Goal: Find specific page/section: Find specific page/section

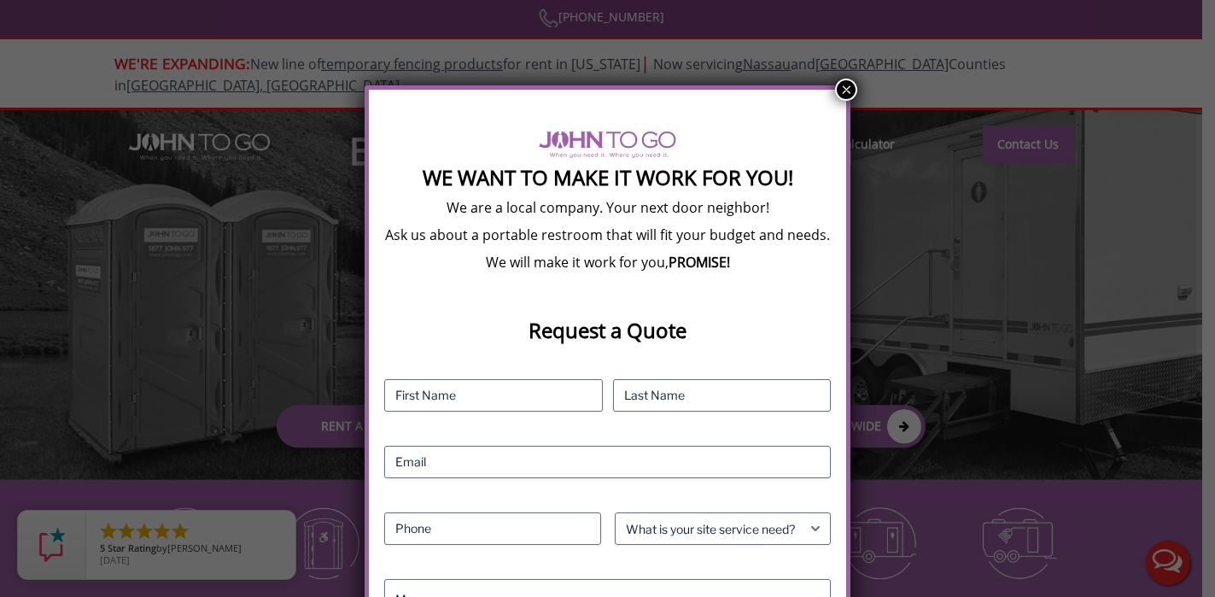
click at [848, 90] on button "×" at bounding box center [846, 90] width 22 height 22
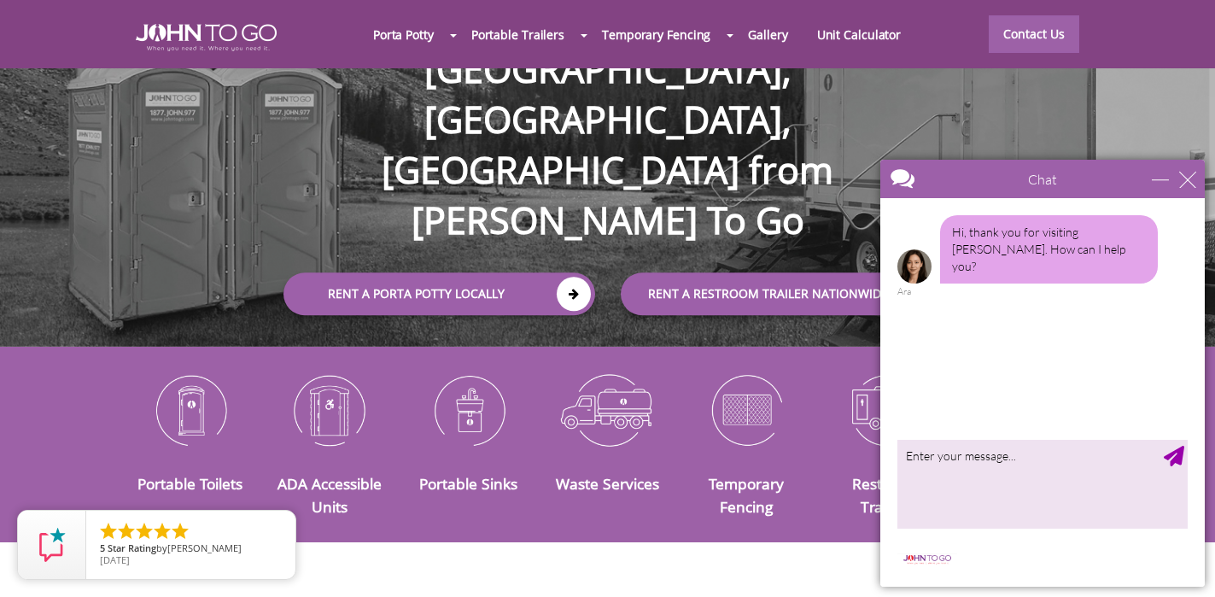
scroll to position [139, 0]
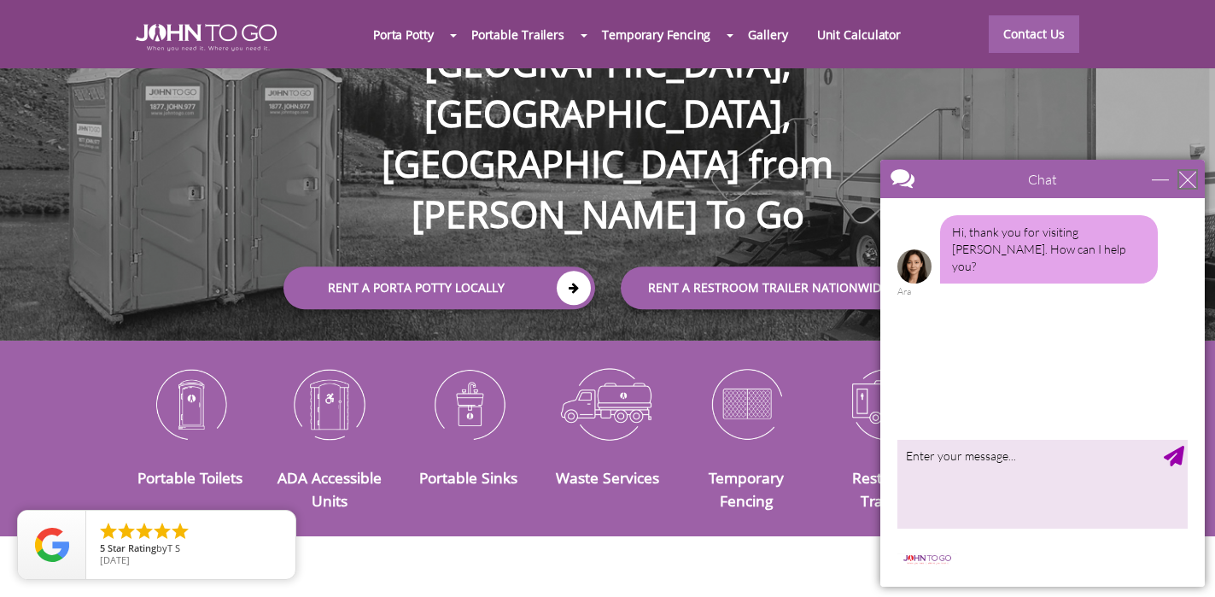
click at [1193, 184] on div "close" at bounding box center [1187, 179] width 17 height 17
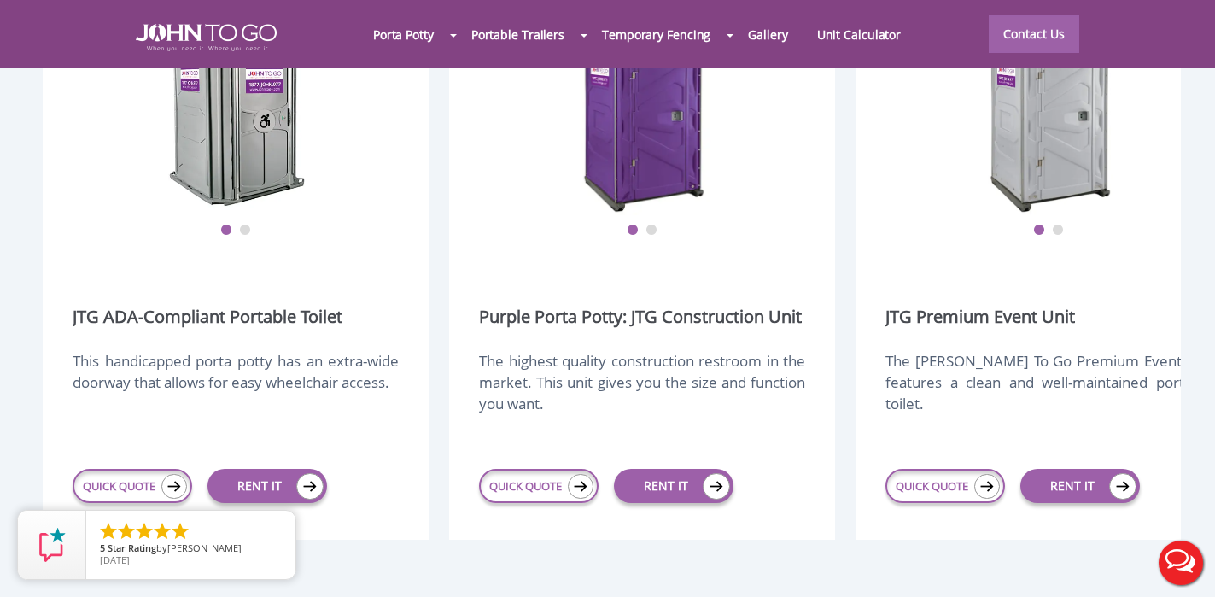
scroll to position [2192, 0]
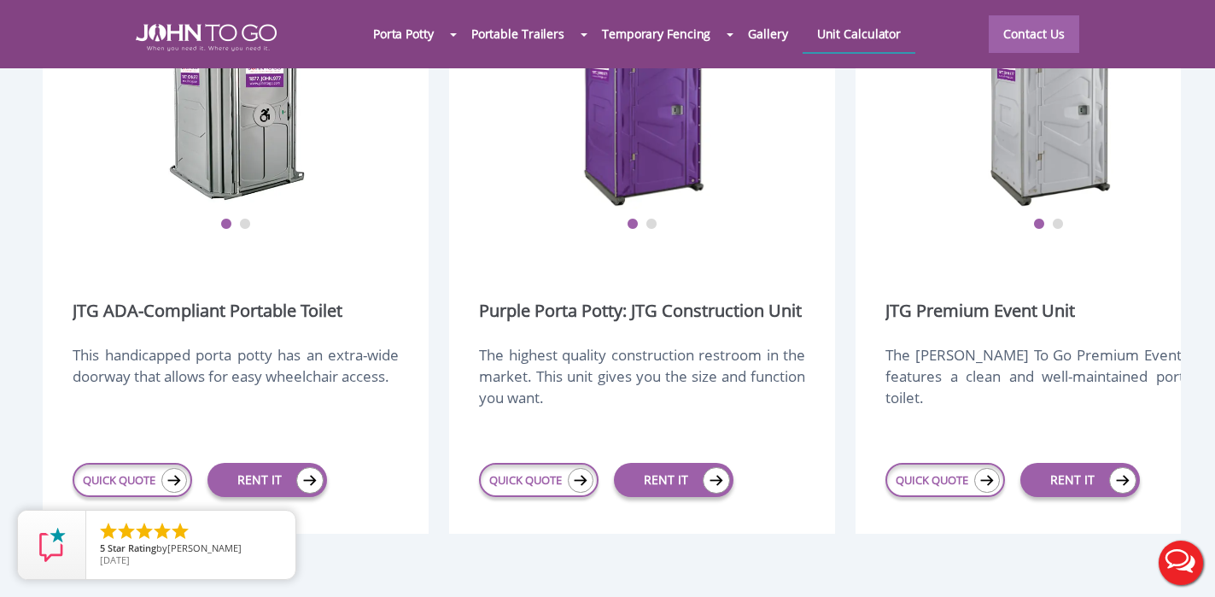
click at [892, 37] on link "Unit Calculator" at bounding box center [860, 33] width 114 height 37
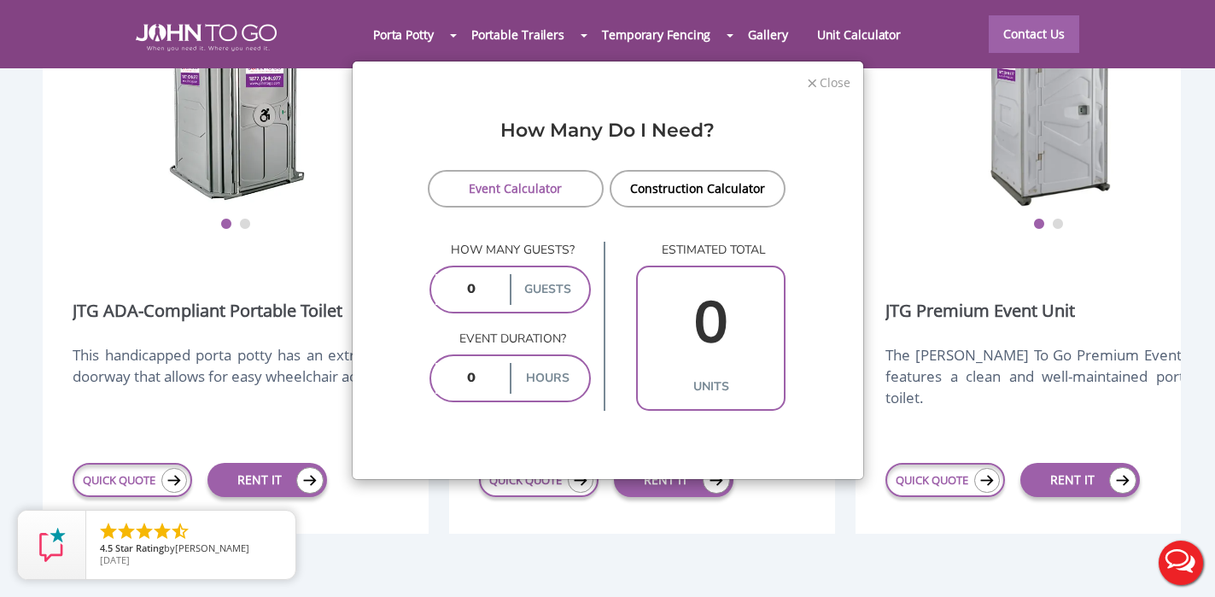
click at [831, 79] on span "Close" at bounding box center [834, 81] width 32 height 16
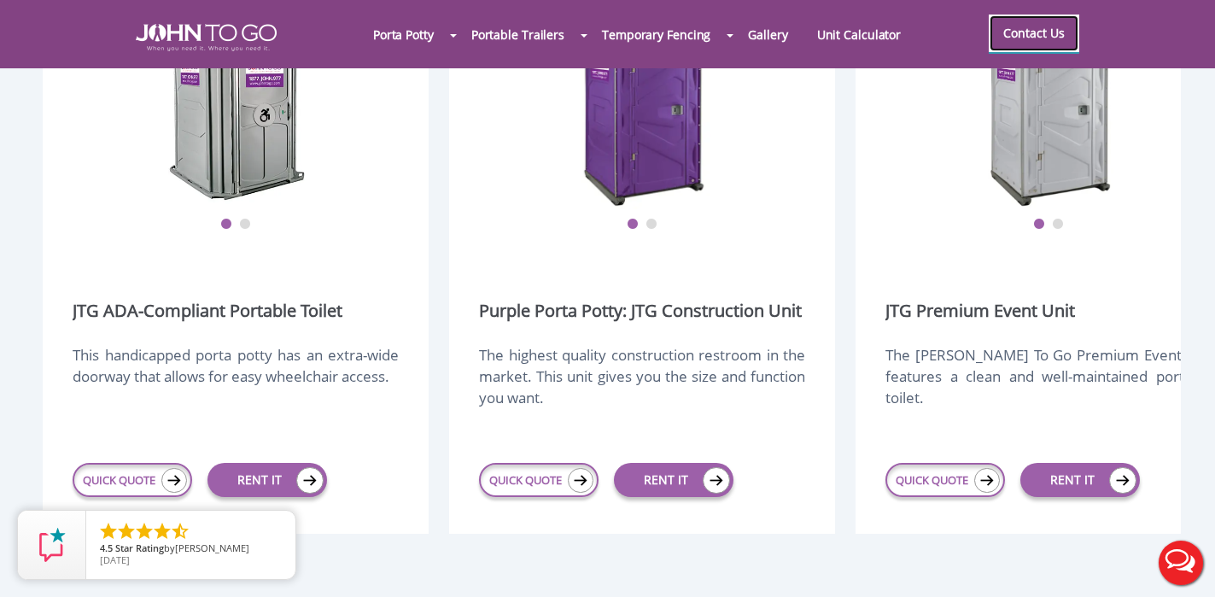
click at [1027, 26] on link "Contact Us" at bounding box center [1034, 34] width 91 height 38
